Goal: Communication & Community: Answer question/provide support

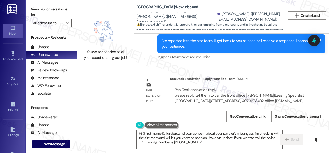
scroll to position [7418, 0]
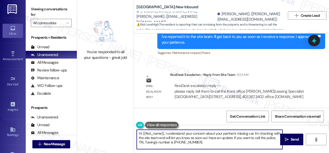
drag, startPoint x: 142, startPoint y: 133, endPoint x: 163, endPoint y: 132, distance: 21.1
click at [163, 132] on textarea "Hi {{first_name}}, I understand your concern about your partner's missing car. …" at bounding box center [210, 138] width 146 height 19
drag, startPoint x: 164, startPoint y: 134, endPoint x: 142, endPoint y: 134, distance: 21.6
click at [142, 134] on textarea "Hi {{first_name}}, I understand your concern about your partner's missing car. …" at bounding box center [210, 138] width 146 height 19
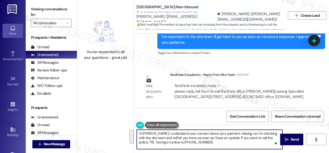
drag, startPoint x: 155, startPoint y: 132, endPoint x: 205, endPoint y: 142, distance: 50.3
click at [205, 142] on textarea "Hi Jovanie, I understand your concern about your partner's missing car. I'm che…" at bounding box center [210, 138] width 146 height 19
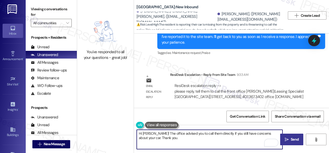
type textarea "Hi Jovanie! The office advised you to call them directly if you still have conc…"
click at [290, 138] on span "Send" at bounding box center [295, 138] width 10 height 5
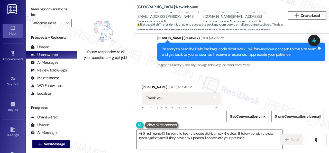
scroll to position [5556, 0]
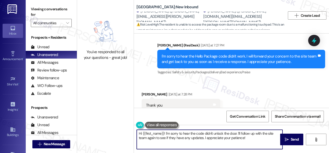
drag, startPoint x: 234, startPoint y: 138, endPoint x: 247, endPoint y: 139, distance: 13.7
click at [247, 141] on textarea "Hi {{first_name}}! I'm sorry to hear the code didn't unlock the door. I'll foll…" at bounding box center [210, 138] width 146 height 19
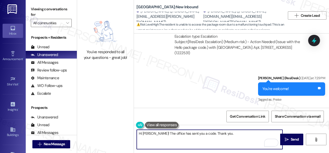
scroll to position [5736, 0]
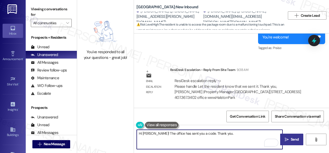
type textarea "Hi Brittany! The office has sent you a code. Thank you."
click at [291, 139] on span "Send" at bounding box center [295, 138] width 8 height 5
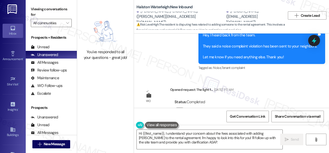
scroll to position [7555, 0]
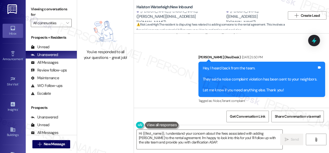
drag, startPoint x: 198, startPoint y: 146, endPoint x: 106, endPoint y: 128, distance: 93.6
click at [106, 128] on div "You've responded to all your questions - great job! Halston Waterleigh: New Inb…" at bounding box center [203, 76] width 252 height 153
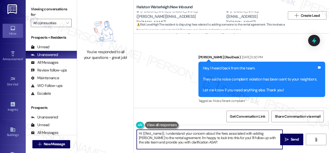
paste textarea "ey, I have an update on your concern. The site team stated that there is a $25 …"
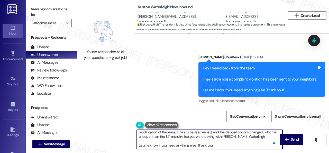
scroll to position [0, 0]
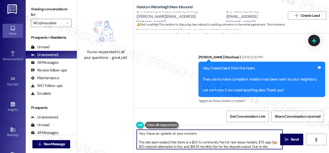
type textarea "Hey, I have an update on your concern. The site team stated that there is a $25…"
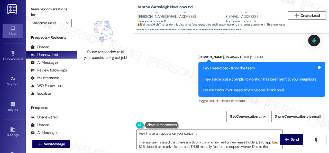
click at [69, 27] on div "Viewing conversations for All communities " at bounding box center [51, 16] width 51 height 32
click at [69, 23] on icon "" at bounding box center [67, 23] width 3 height 4
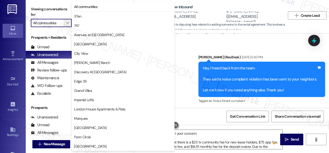
click at [270, 73] on div "WO Opened request: Blinds have... Aug 29, 2024 at 6:39 AM Status : Completed Sh…" at bounding box center [231, 70] width 195 height 74
click at [285, 82] on div "WO Opened request: Blinds have... Aug 29, 2024 at 6:39 AM Status : Completed Sh…" at bounding box center [231, 70] width 195 height 74
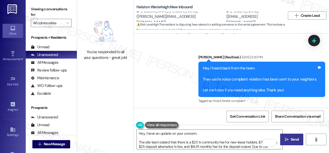
click at [288, 140] on span " Send" at bounding box center [292, 138] width 16 height 5
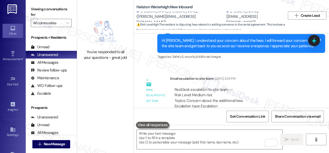
scroll to position [8069, 0]
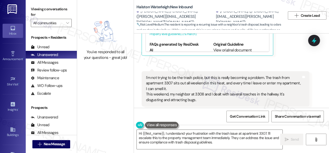
scroll to position [12406, 0]
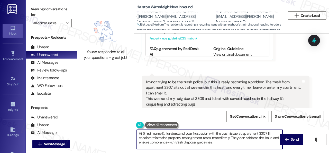
drag, startPoint x: 225, startPoint y: 144, endPoint x: 120, endPoint y: 117, distance: 108.1
click at [120, 117] on div "You've responded to all your questions - great job! Halston Waterleigh: New Inb…" at bounding box center [203, 76] width 252 height 153
paste textarea "ey, I have an update on your concern. The site team stated that they have sent …"
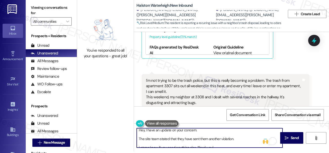
scroll to position [0, 0]
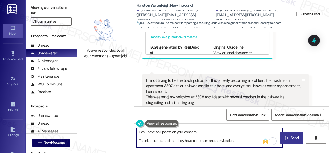
type textarea "Hey, I have an update on your concern. The site team stated that they have sent…"
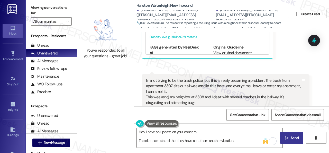
click at [291, 139] on span "Send" at bounding box center [295, 137] width 8 height 5
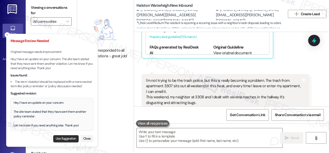
click at [65, 138] on button "Use Suggestion" at bounding box center [65, 138] width 25 height 7
type textarea "Hey, I have an update on your concern. The site team stated that they have sent…"
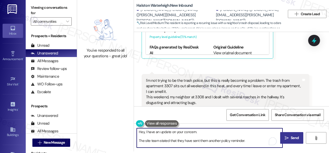
drag, startPoint x: 217, startPoint y: 144, endPoint x: 121, endPoint y: 123, distance: 98.2
click at [121, 123] on div "You've responded to all your questions - great job! Halston Waterleigh: New Inb…" at bounding box center [203, 74] width 252 height 153
click at [206, 138] on textarea "Hey, I have an update on your concern. The site team stated that they have sent…" at bounding box center [210, 137] width 146 height 19
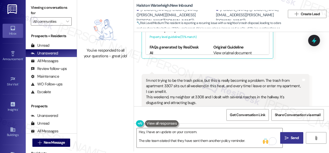
click at [289, 141] on button " Send" at bounding box center [291, 138] width 23 height 12
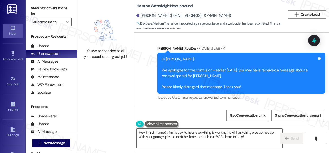
scroll to position [2, 0]
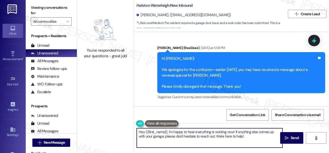
drag, startPoint x: 168, startPoint y: 130, endPoint x: 250, endPoint y: 133, distance: 81.8
click at [250, 136] on textarea "Hey {{first_name}}, I'm happy to hear everything is working now! If anything el…" at bounding box center [210, 137] width 146 height 19
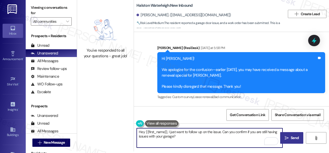
type textarea "Hey {{first_name}}, I just want to follow up on the issue. Can you confirm if y…"
click at [287, 139] on icon "" at bounding box center [287, 138] width 4 height 4
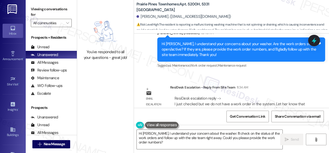
scroll to position [1042, 0]
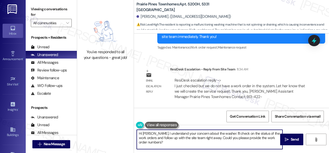
drag, startPoint x: 151, startPoint y: 133, endPoint x: 167, endPoint y: 144, distance: 19.5
click at [167, 144] on textarea "Hi [PERSON_NAME], I understand your concern about the washer. I'll check on the…" at bounding box center [210, 138] width 146 height 19
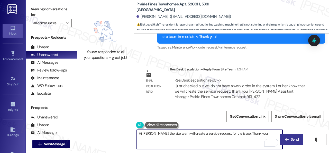
type textarea "Hi [PERSON_NAME], the site team will create a service request for the issue. Th…"
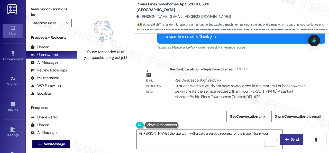
click at [290, 139] on span "Send" at bounding box center [295, 138] width 10 height 5
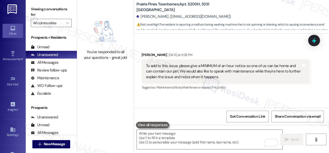
scroll to position [935, 0]
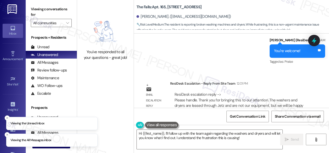
scroll to position [1874, 0]
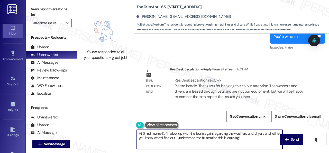
drag, startPoint x: 247, startPoint y: 138, endPoint x: 112, endPoint y: 122, distance: 136.5
click at [112, 122] on div "You've responded to all your questions - great job! The Falls: Apt. 165, 6565 W…" at bounding box center [203, 76] width 252 height 153
paste textarea "The site team thanks you for bringing it to their attention. They said that the…"
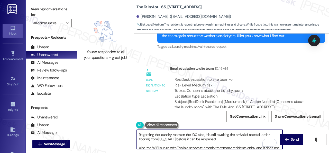
scroll to position [0, 0]
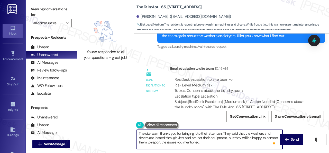
click at [139, 133] on textarea "The site team thanks you for bringing it to their attention. They said that the…" at bounding box center [210, 138] width 146 height 19
type textarea "Hi Tracy! The site team thanks you for bringing it to their attention. They sai…"
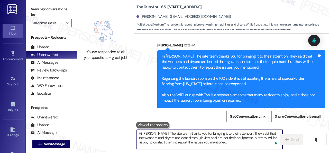
scroll to position [1964, 0]
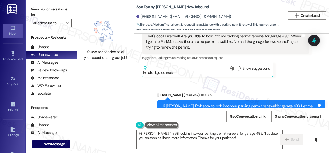
scroll to position [135, 0]
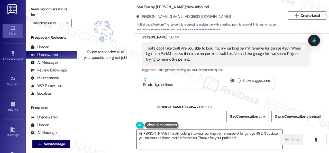
click at [151, 133] on textarea "Hi [PERSON_NAME], I'm still looking into your parking permit renewal for garage…" at bounding box center [210, 138] width 146 height 19
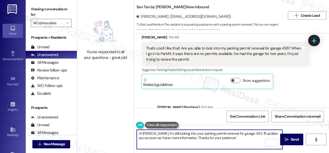
drag, startPoint x: 219, startPoint y: 139, endPoint x: 151, endPoint y: 132, distance: 68.2
click at [151, 132] on textarea "Hi [PERSON_NAME], I'm still looking into your parking permit renewal for garage…" at bounding box center [210, 138] width 146 height 19
paste textarea "for parkm support to reach out to [EMAIL_ADDRESS][DOMAIN_NAME]"
click at [151, 133] on textarea "Hi [PERSON_NAME], for parkm support to reach out to [EMAIL_ADDRESS][DOMAIN_NAME]" at bounding box center [210, 138] width 146 height 19
drag, startPoint x: 237, startPoint y: 133, endPoint x: 260, endPoint y: 134, distance: 23.2
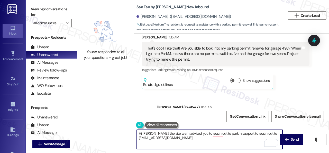
click at [260, 134] on textarea "Hi [PERSON_NAME], the site team advised you to reach out to parkm support to re…" at bounding box center [210, 138] width 146 height 19
click at [276, 133] on textarea "Hi [PERSON_NAME], the site team advised you to reach out to parkm support at [E…" at bounding box center [210, 138] width 146 height 19
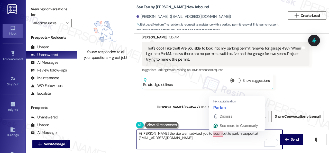
click at [215, 134] on textarea "Hi Ryan, the site team advised you to reach out to parkm support at support@par…" at bounding box center [210, 138] width 146 height 19
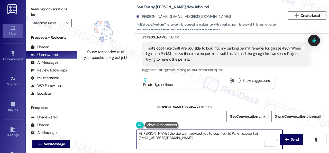
click at [223, 133] on textarea "Hi Ryan, the site team advised you to reach out to Parkm support at support@par…" at bounding box center [210, 138] width 146 height 19
click at [275, 133] on textarea "Hi Ryan, the site team advised you to reach out to ParkM support at support@par…" at bounding box center [210, 138] width 146 height 19
type textarea "Hi Ryan, the site team advised you to reach out to ParkM support at support@par…"
click at [292, 140] on span "Send" at bounding box center [295, 138] width 8 height 5
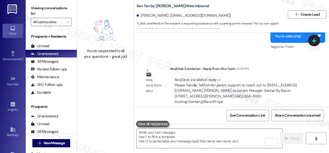
scroll to position [2, 0]
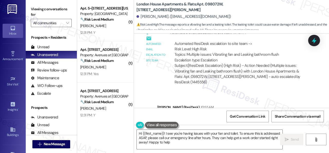
type textarea "Hi {{first_name}}! I see you're having issues with your fan and toilet. To ensu…"
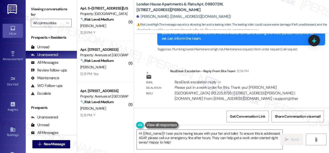
scroll to position [377, 0]
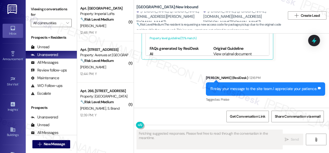
scroll to position [5873, 0]
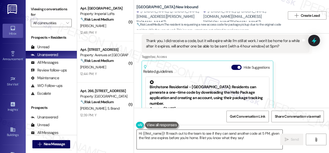
drag, startPoint x: 138, startPoint y: 134, endPoint x: 273, endPoint y: 140, distance: 135.2
click at [272, 141] on textarea "Hi {{first_name}}! I'll reach out to the team to see if they can send another c…" at bounding box center [210, 138] width 146 height 19
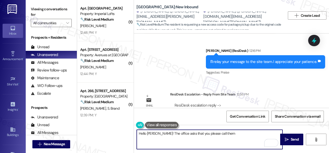
scroll to position [6001, 0]
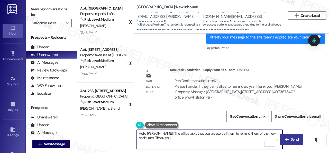
type textarea "Hello Brittany! The office asks that you please call them to remind them of the…"
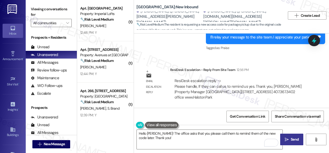
click at [292, 140] on span "Send" at bounding box center [295, 138] width 8 height 5
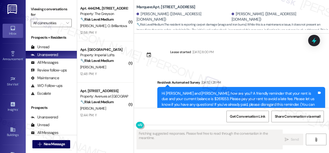
type textarea "Fetching suggested responses. Please feel free to read through the conversation…"
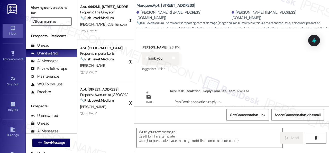
scroll to position [506, 0]
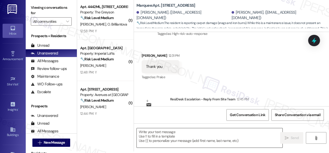
click at [164, 137] on textarea at bounding box center [210, 137] width 146 height 19
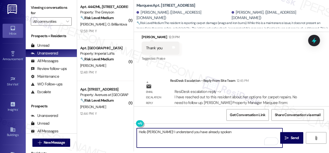
scroll to position [531, 0]
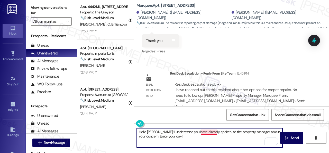
click at [209, 132] on textarea "Hello [PERSON_NAME]! I understand you have already spoken to the property manag…" at bounding box center [210, 137] width 146 height 19
click at [153, 136] on textarea "Hello [PERSON_NAME]! I understand you have already spoken to the property manag…" at bounding box center [210, 137] width 146 height 19
click at [192, 137] on textarea "Hello [PERSON_NAME]! I understand you have already spoken to the property manag…" at bounding box center [210, 137] width 146 height 19
type textarea "Hello [PERSON_NAME]! I understand you have already spoken to the property manag…"
click at [288, 137] on span " Send" at bounding box center [292, 137] width 16 height 5
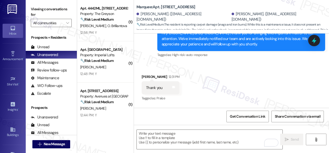
scroll to position [479, 0]
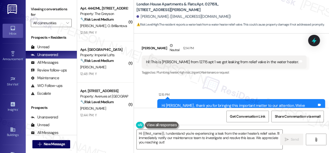
scroll to position [26, 0]
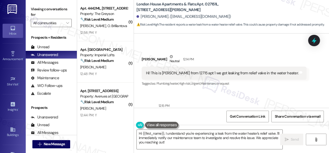
click at [246, 52] on div "Received via SMS [PERSON_NAME] 12:14 PM Hi! This is [PERSON_NAME] from 12715 ap…" at bounding box center [224, 70] width 173 height 41
click at [206, 44] on div "Received via SMS [PERSON_NAME] 12:14 PM Hi! This is [PERSON_NAME] from 12715 ap…" at bounding box center [231, 66] width 195 height 49
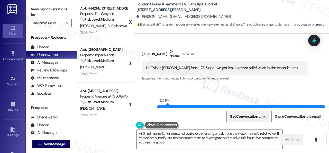
scroll to position [31, 0]
click at [223, 46] on div "Received via SMS [PERSON_NAME] 12:14 PM Hi! This is [PERSON_NAME] from 12715 ap…" at bounding box center [224, 65] width 173 height 41
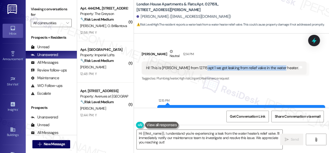
drag, startPoint x: 200, startPoint y: 68, endPoint x: 278, endPoint y: 67, distance: 77.4
click at [278, 67] on div "Hi! This is [PERSON_NAME] from 12715 apt 1 we got leaking from relief valve in …" at bounding box center [223, 67] width 154 height 5
copy div "e got leaking from relief valve in the water heater."
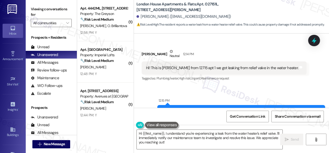
click at [240, 43] on div "Received via SMS [PERSON_NAME] 12:14 PM Hi! This is [PERSON_NAME] from 12715 ap…" at bounding box center [231, 61] width 195 height 49
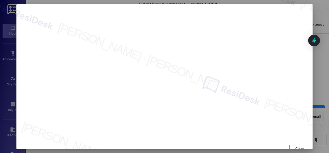
scroll to position [4, 0]
click at [302, 146] on span "Close" at bounding box center [300, 144] width 9 height 5
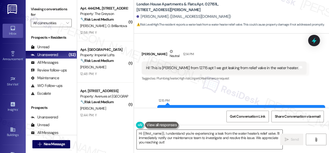
drag, startPoint x: 232, startPoint y: 139, endPoint x: 274, endPoint y: 140, distance: 41.7
click at [234, 139] on textarea "Hi {{first_name}}, I understand you're experiencing a leak from the water heate…" at bounding box center [210, 138] width 146 height 19
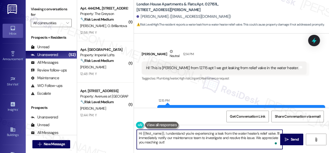
drag, startPoint x: 276, startPoint y: 133, endPoint x: 277, endPoint y: 143, distance: 9.8
click at [277, 143] on div "Hi {{first_name}}, I understand you're experiencing a leak from the water heate…" at bounding box center [210, 139] width 146 height 20
paste textarea "ve submitted a work order on your behalf and notified the site team. Please not…"
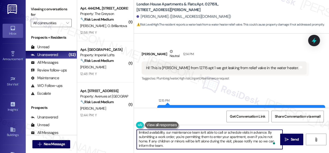
scroll to position [2, 0]
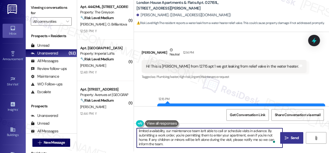
type textarea "Hi {{first_name}}, I understand you're experiencing a leak from the water heate…"
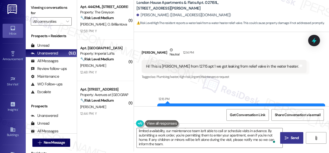
click at [287, 141] on button " Send" at bounding box center [291, 138] width 23 height 12
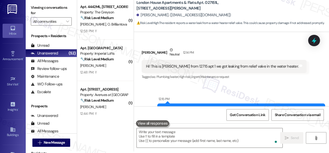
scroll to position [9, 0]
